Goal: Find specific page/section: Find specific page/section

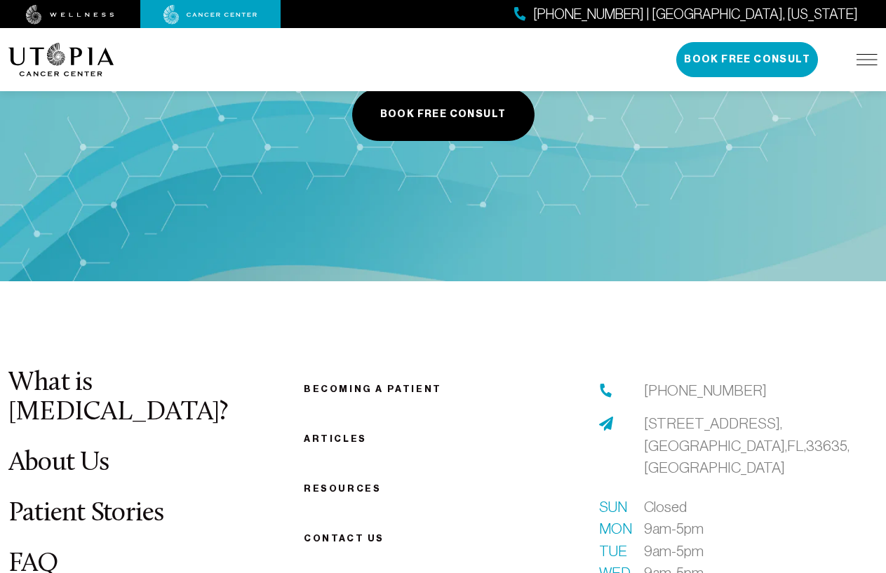
scroll to position [5209, 0]
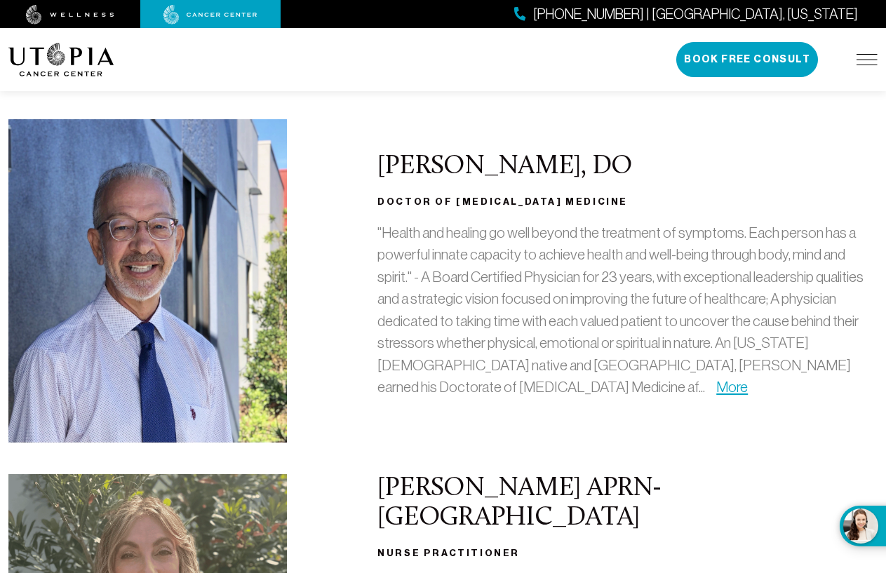
scroll to position [281, 0]
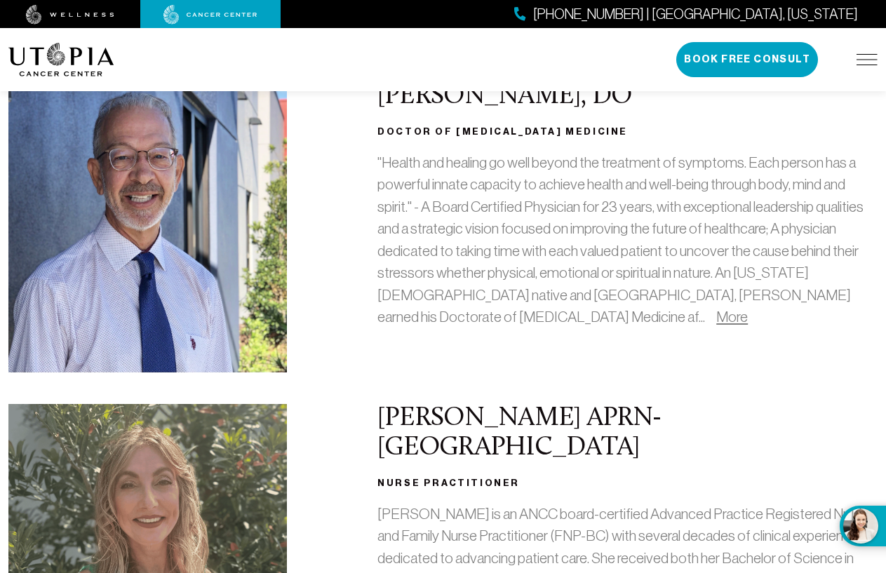
click at [716, 316] on link "More" at bounding box center [732, 317] width 32 height 16
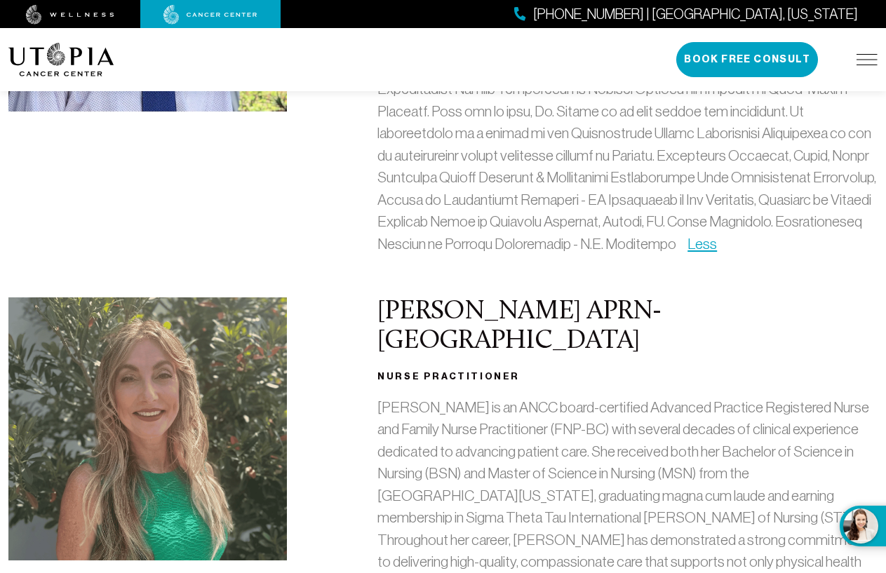
scroll to position [631, 0]
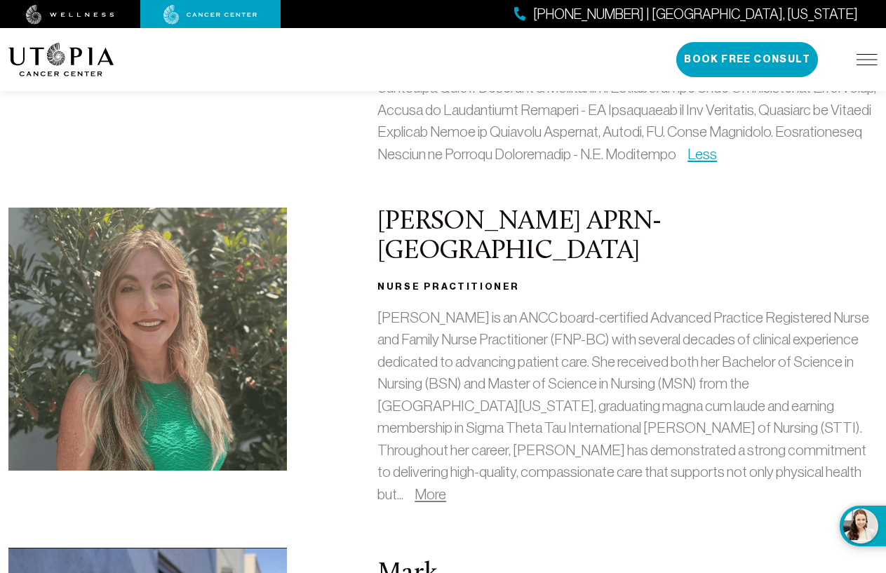
click at [446, 486] on link "More" at bounding box center [430, 494] width 32 height 16
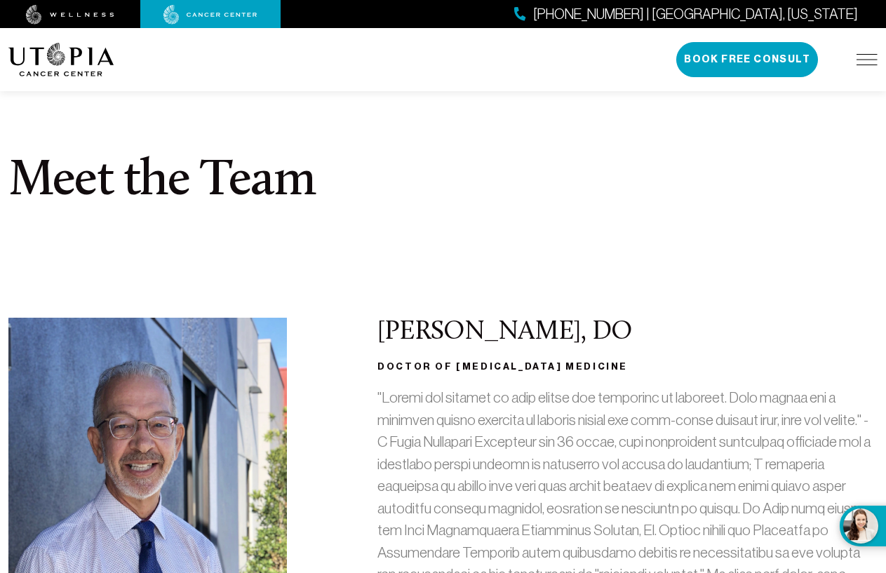
scroll to position [0, 0]
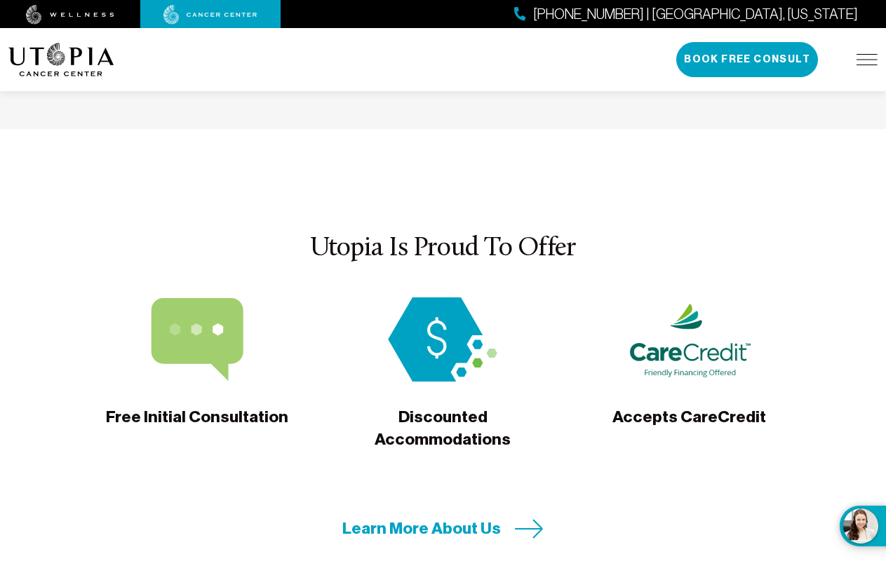
scroll to position [4210, 0]
